Goal: Task Accomplishment & Management: Use online tool/utility

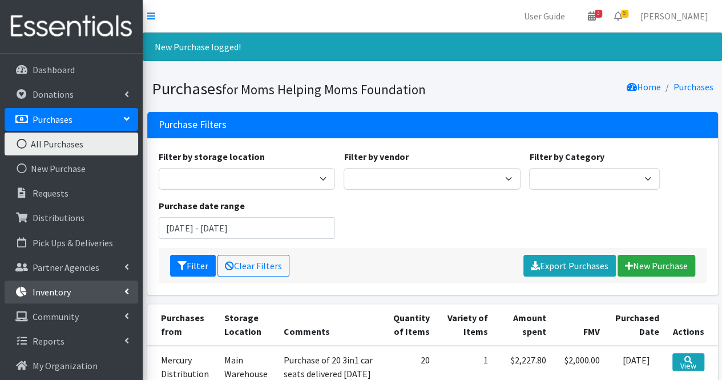
click at [76, 294] on link "Inventory" at bounding box center [72, 291] width 134 height 23
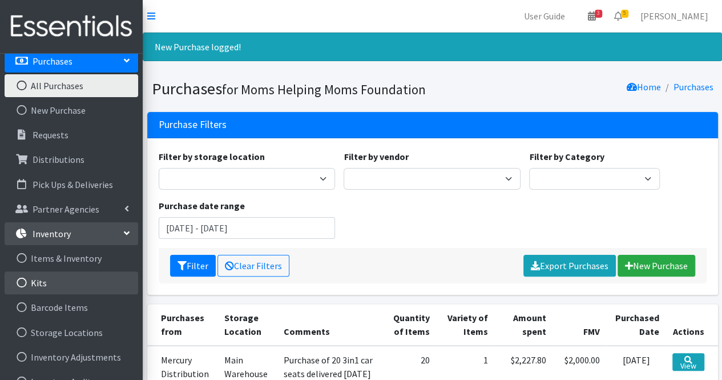
scroll to position [69, 0]
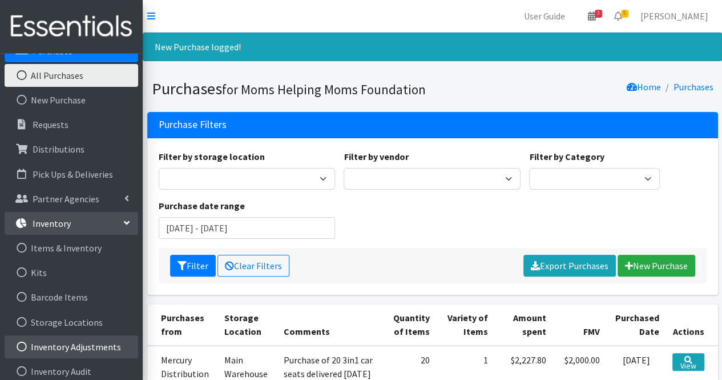
click at [101, 343] on link "Inventory Adjustments" at bounding box center [72, 346] width 134 height 23
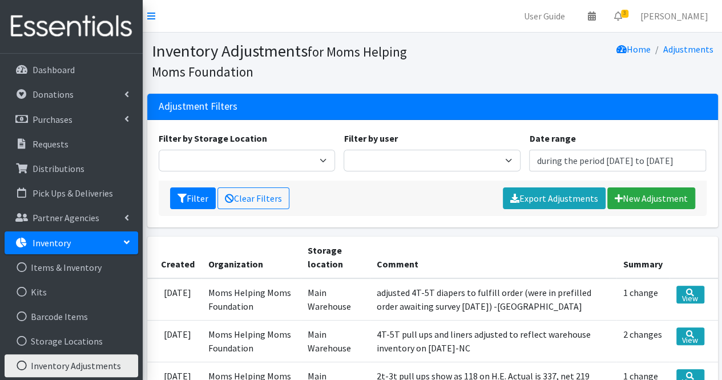
type input "[DATE] - [DATE]"
click at [643, 198] on link "New Adjustment" at bounding box center [652, 198] width 88 height 22
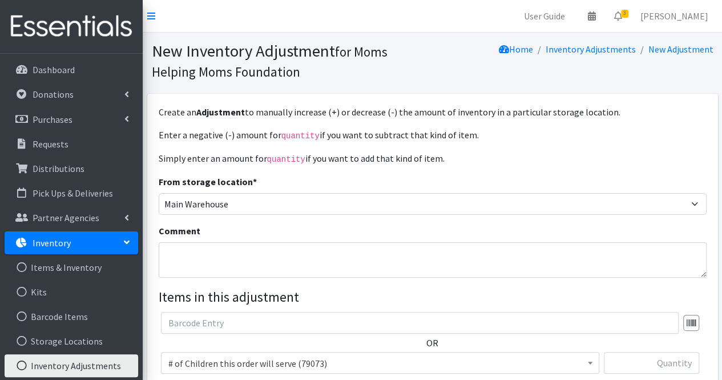
scroll to position [182, 0]
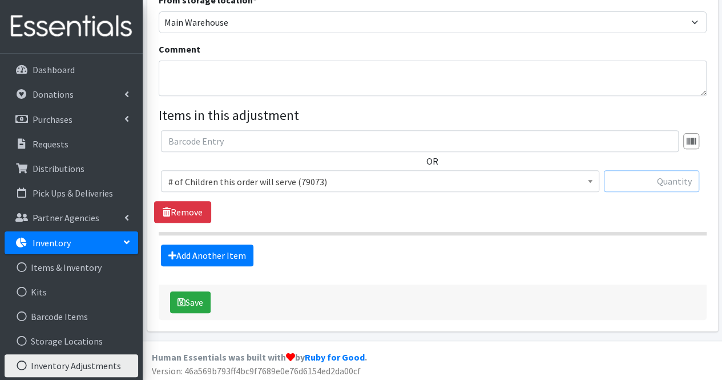
click at [660, 178] on input "text" at bounding box center [651, 181] width 95 height 22
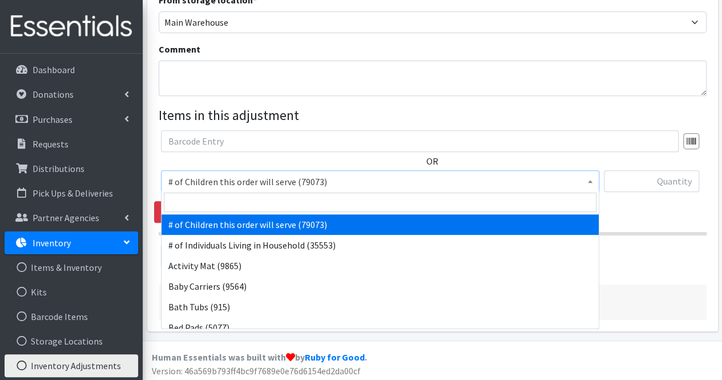
click at [488, 186] on span "# of Children this order will serve (79073)" at bounding box center [380, 182] width 424 height 16
click at [448, 199] on input "search" at bounding box center [380, 201] width 433 height 19
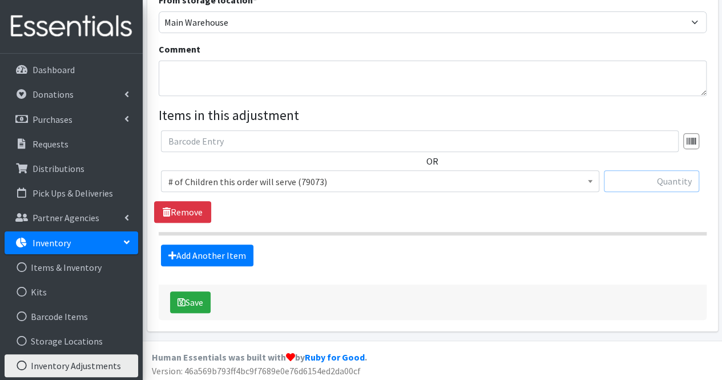
click at [655, 180] on input "text" at bounding box center [651, 181] width 95 height 22
click at [696, 222] on section "OR # of Children this order will serve (79073) # of Individuals Living in House…" at bounding box center [433, 182] width 548 height 105
click at [690, 181] on input "text" at bounding box center [651, 181] width 95 height 22
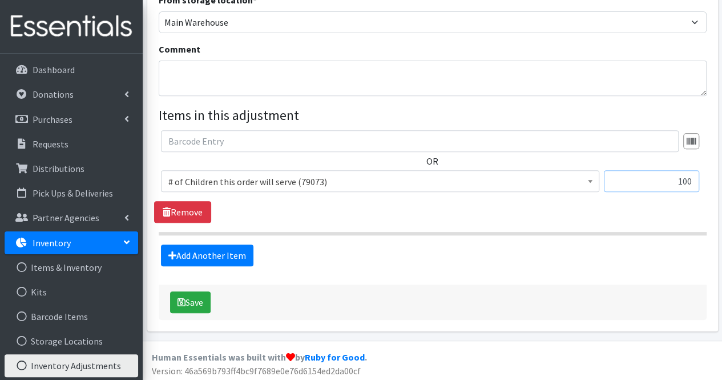
type input "100"
click at [480, 191] on span "# of Children this order will serve (79073) # of Individuals Living in Househol…" at bounding box center [380, 185] width 439 height 31
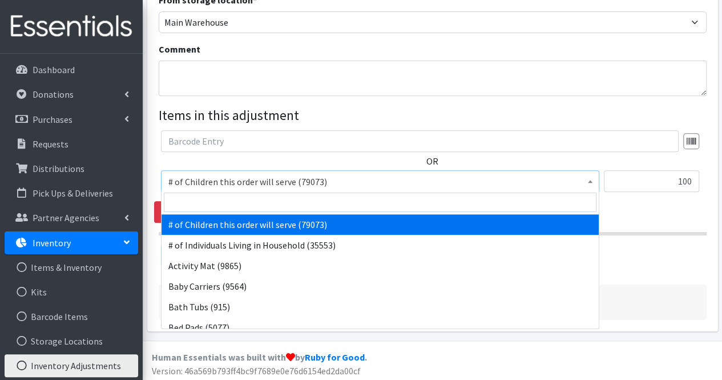
click at [474, 182] on span "# of Children this order will serve (79073)" at bounding box center [380, 182] width 424 height 16
click at [394, 203] on input "search" at bounding box center [380, 201] width 433 height 19
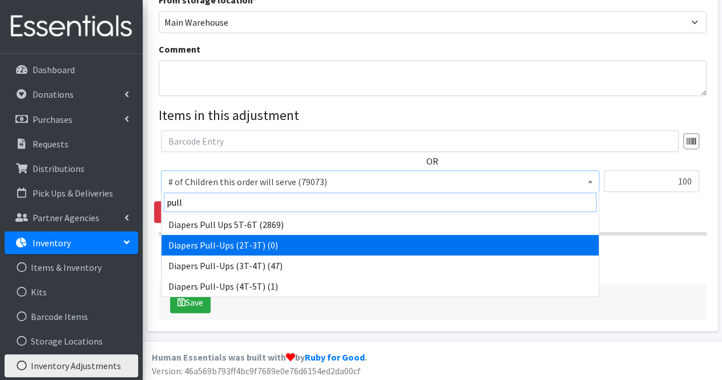
type input "pull"
select select "1971"
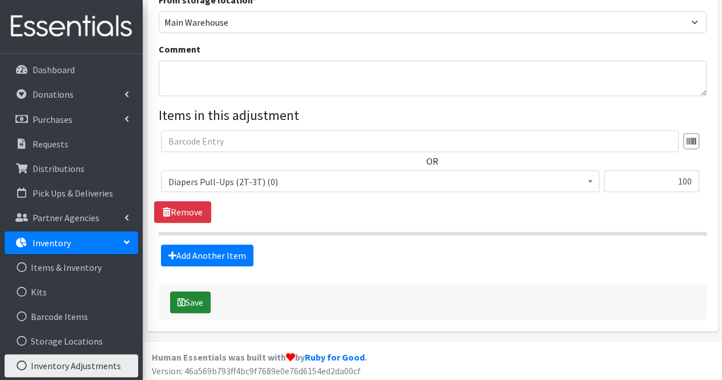
click at [192, 300] on button "Save" at bounding box center [190, 302] width 41 height 22
